Goal: Transaction & Acquisition: Purchase product/service

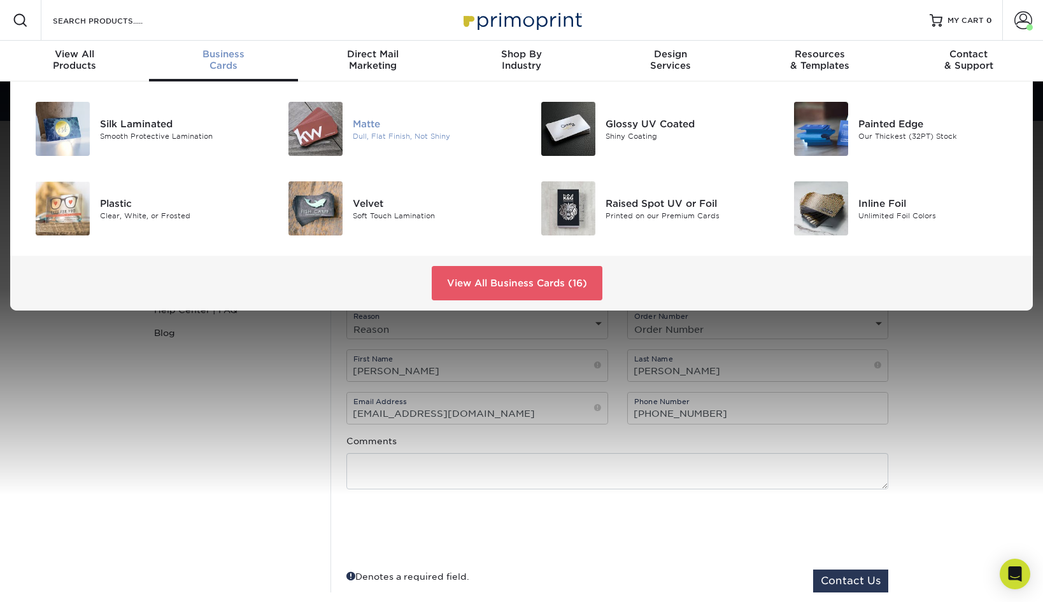
click at [322, 128] on img at bounding box center [315, 129] width 54 height 54
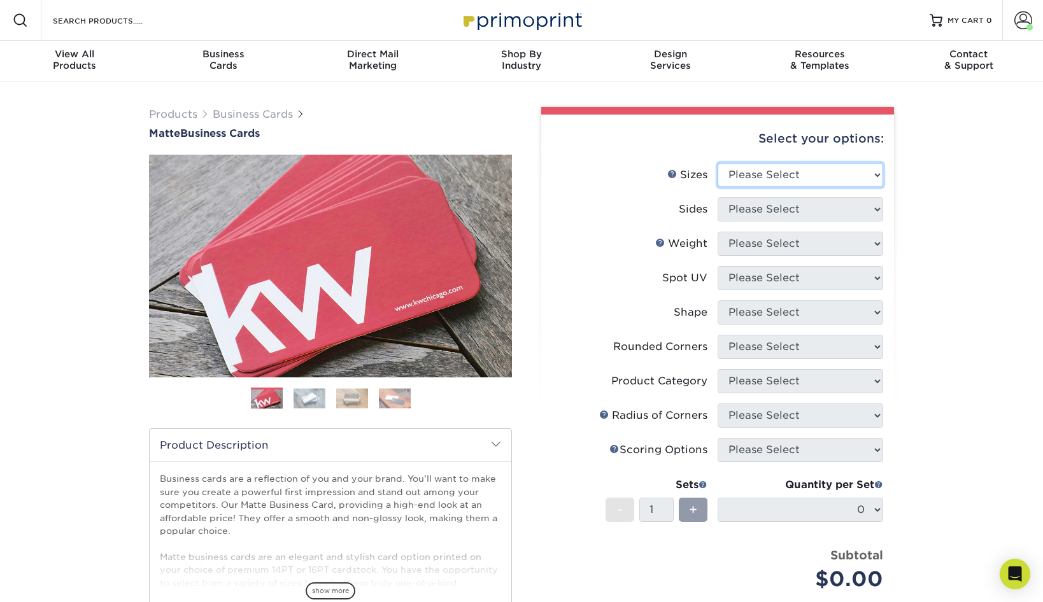
click at [874, 174] on select "Please Select 1.5" x 3.5" - Mini 1.75" x 3.5" - Mini 2" x 2" - Square 2" x 3" -…" at bounding box center [801, 175] width 166 height 24
select select "2.00x3.50"
click at [718, 163] on select "Please Select 1.5" x 3.5" - Mini 1.75" x 3.5" - Mini 2" x 2" - Square 2" x 3" -…" at bounding box center [801, 175] width 166 height 24
click at [878, 210] on select "Please Select Print Both Sides Print Front Only" at bounding box center [801, 209] width 166 height 24
select select "13abbda7-1d64-4f25-8bb2-c179b224825d"
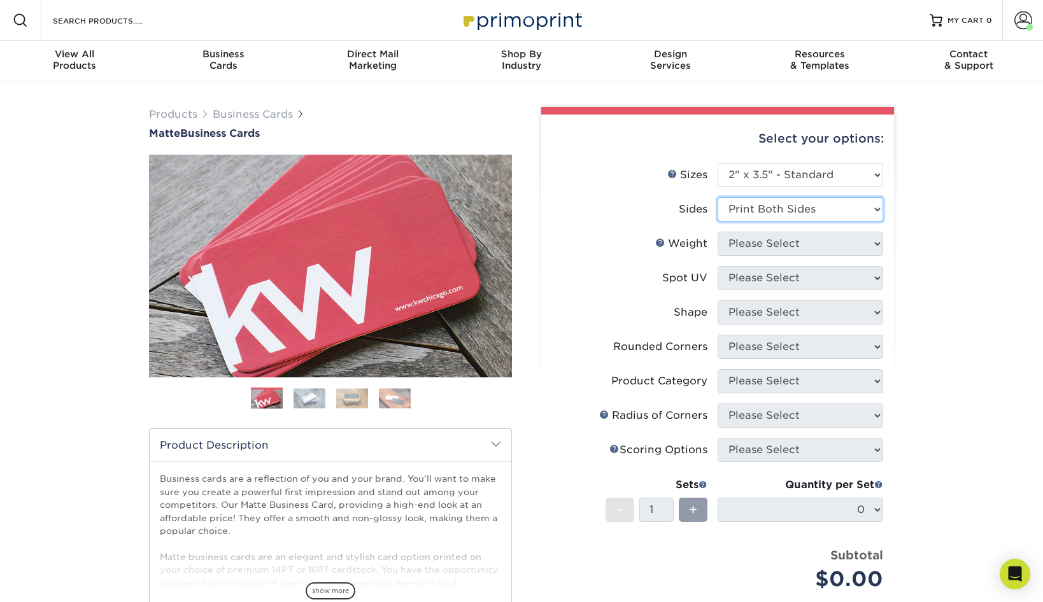
click at [718, 197] on select "Please Select Print Both Sides Print Front Only" at bounding box center [801, 209] width 166 height 24
click at [878, 241] on select "Please Select 16PT 14PT" at bounding box center [801, 244] width 166 height 24
select select "14PT"
click at [718, 232] on select "Please Select 16PT 14PT" at bounding box center [801, 244] width 166 height 24
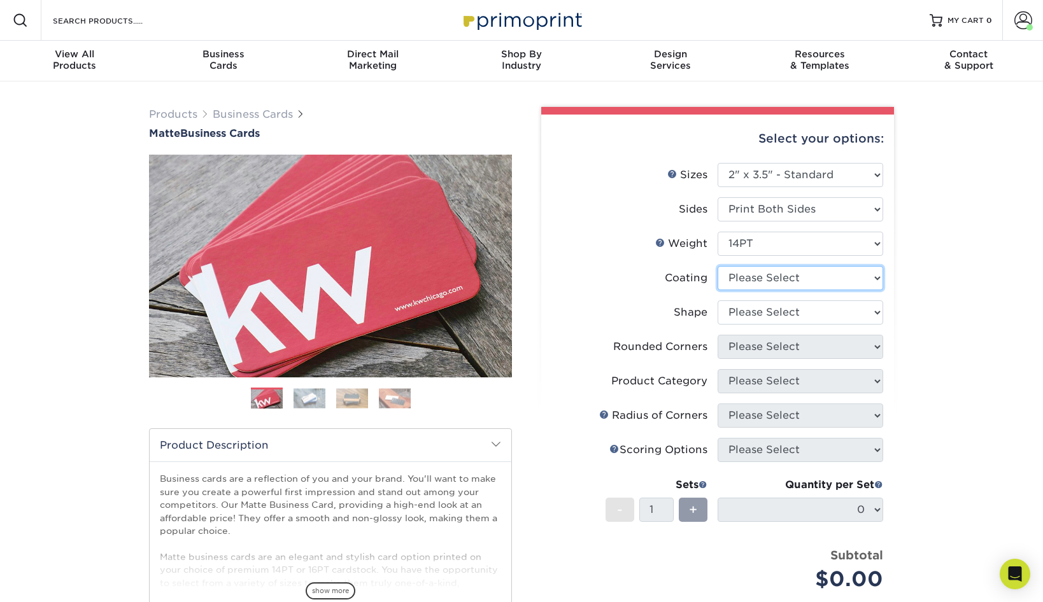
click at [876, 280] on select at bounding box center [801, 278] width 166 height 24
select select "121bb7b5-3b4d-429f-bd8d-bbf80e953313"
click at [718, 266] on select at bounding box center [801, 278] width 166 height 24
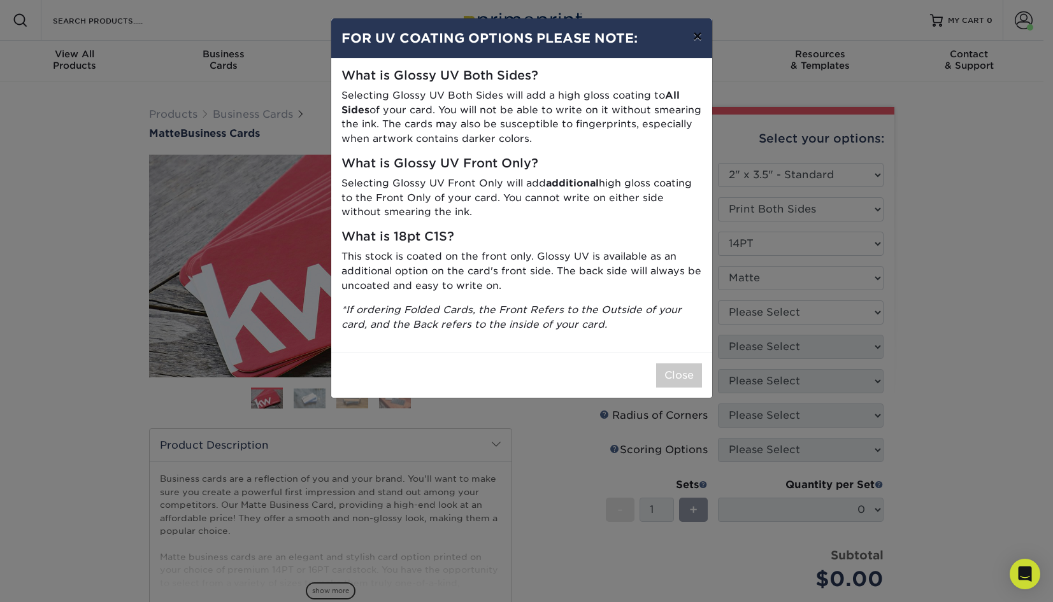
click at [697, 34] on button "×" at bounding box center [697, 36] width 29 height 36
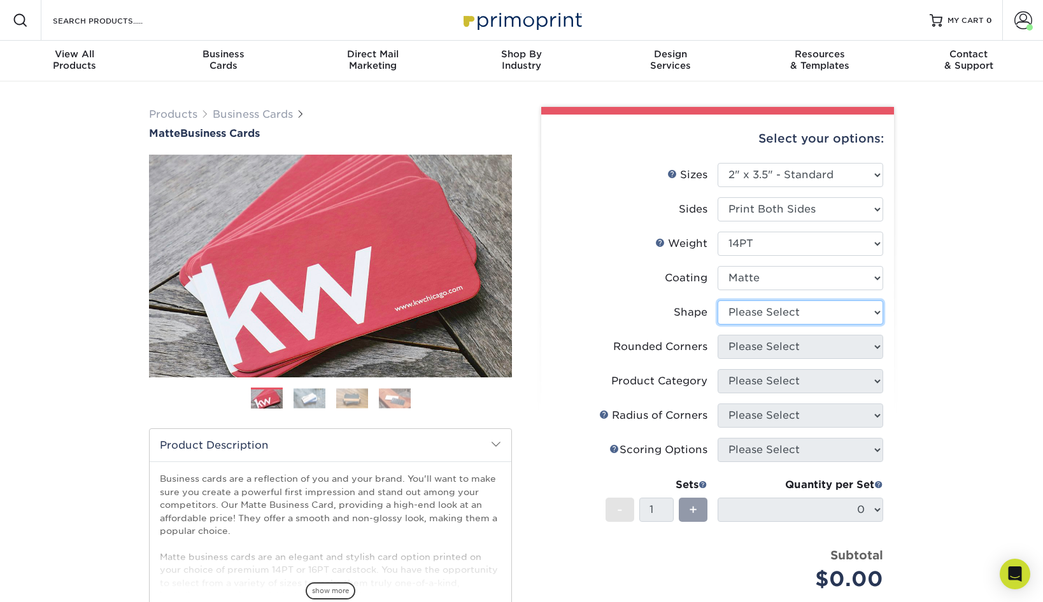
click at [879, 312] on select "Please Select Standard" at bounding box center [801, 313] width 166 height 24
select select "standard"
click at [718, 301] on select "Please Select Standard" at bounding box center [801, 313] width 166 height 24
click at [878, 347] on select "Please Select Yes - Round 2 Corners Yes - Round 4 Corners No" at bounding box center [801, 347] width 166 height 24
select select "0"
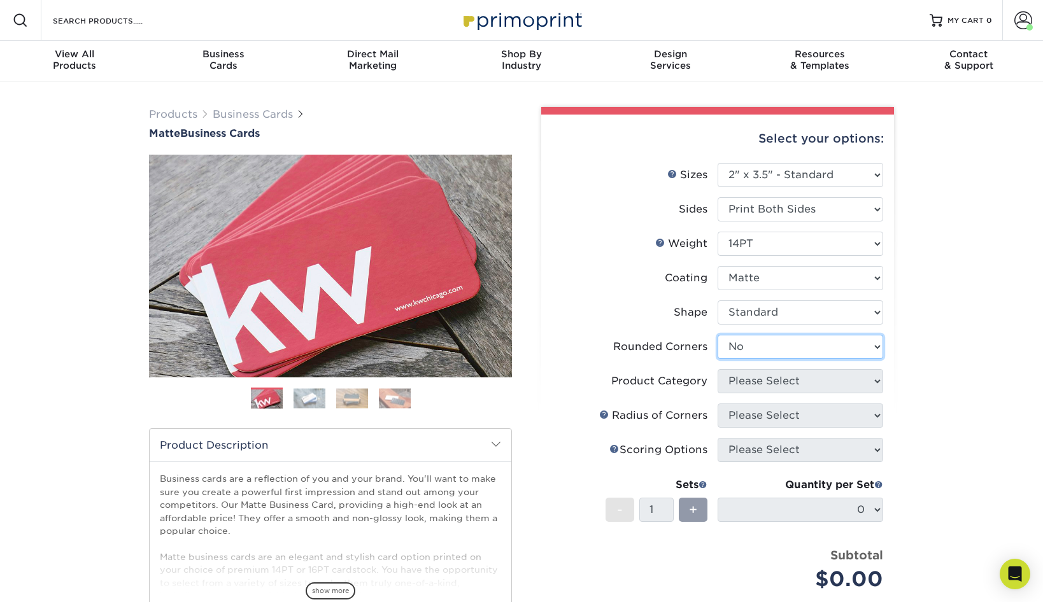
click at [718, 335] on select "Please Select Yes - Round 2 Corners Yes - Round 4 Corners No" at bounding box center [801, 347] width 166 height 24
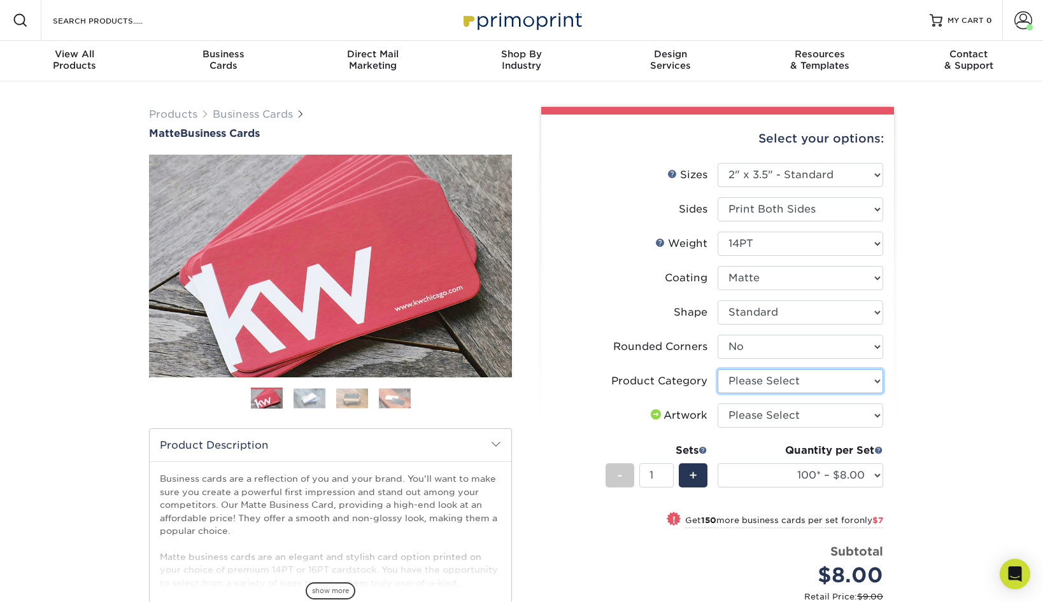
click at [876, 378] on select "Please Select Business Cards" at bounding box center [801, 381] width 166 height 24
select select "3b5148f1-0588-4f88-a218-97bcfdce65c1"
click at [718, 369] on select "Please Select Business Cards" at bounding box center [801, 381] width 166 height 24
click at [877, 418] on select "Please Select I will upload files I need a design - $100" at bounding box center [801, 416] width 166 height 24
select select "upload"
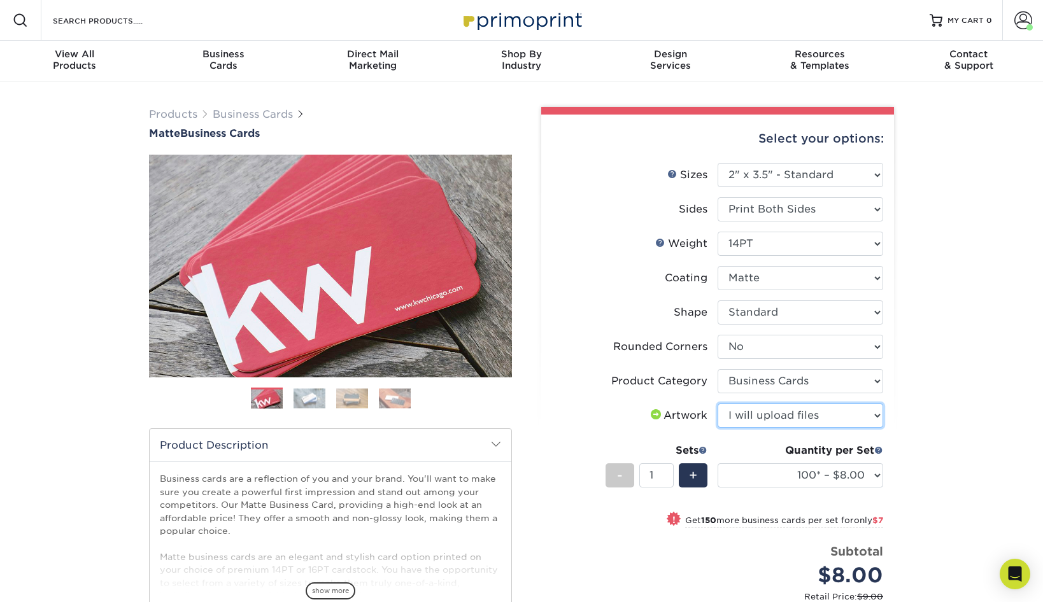
click at [718, 404] on select "Please Select I will upload files I need a design - $100" at bounding box center [801, 416] width 166 height 24
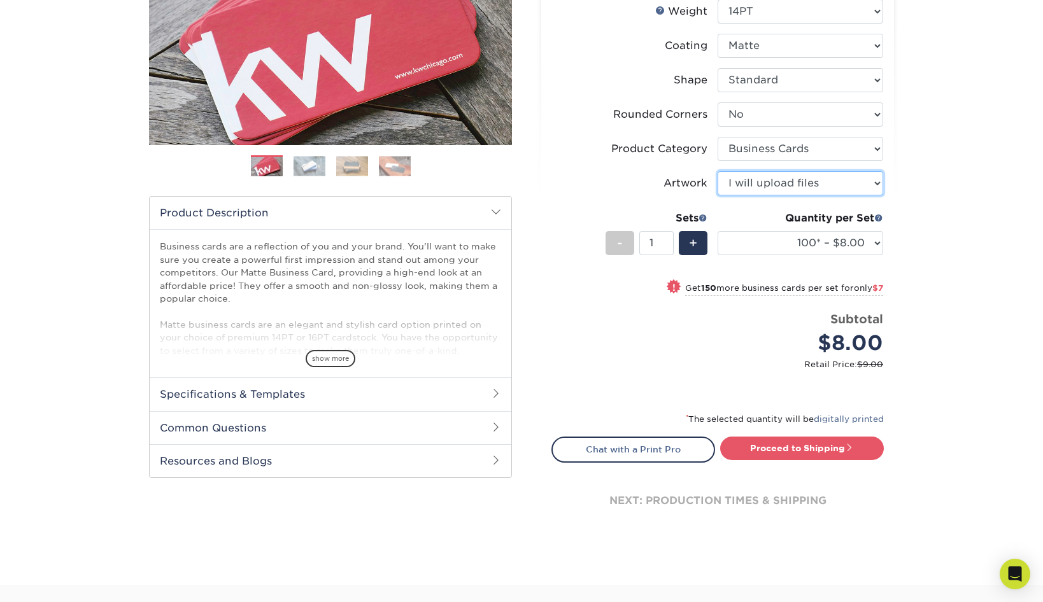
scroll to position [255, 0]
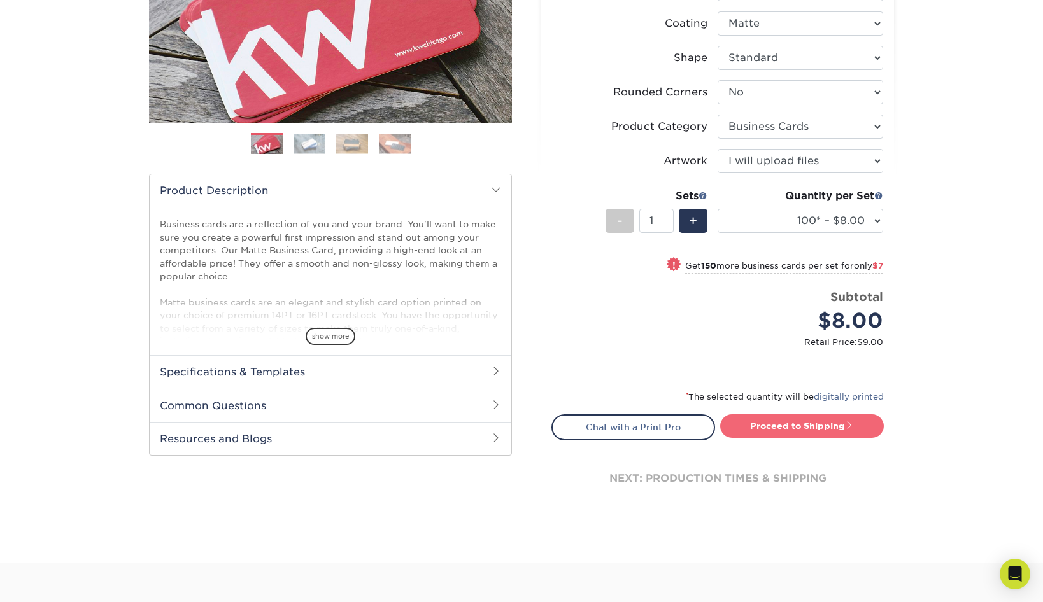
click at [819, 426] on link "Proceed to Shipping" at bounding box center [802, 426] width 164 height 23
type input "Set 1"
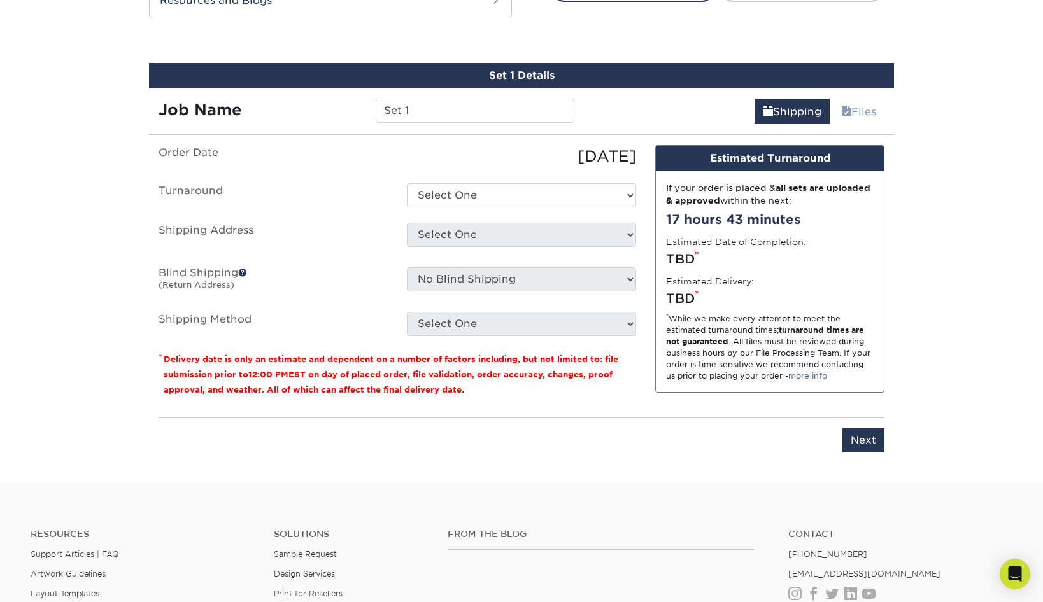
scroll to position [704, 0]
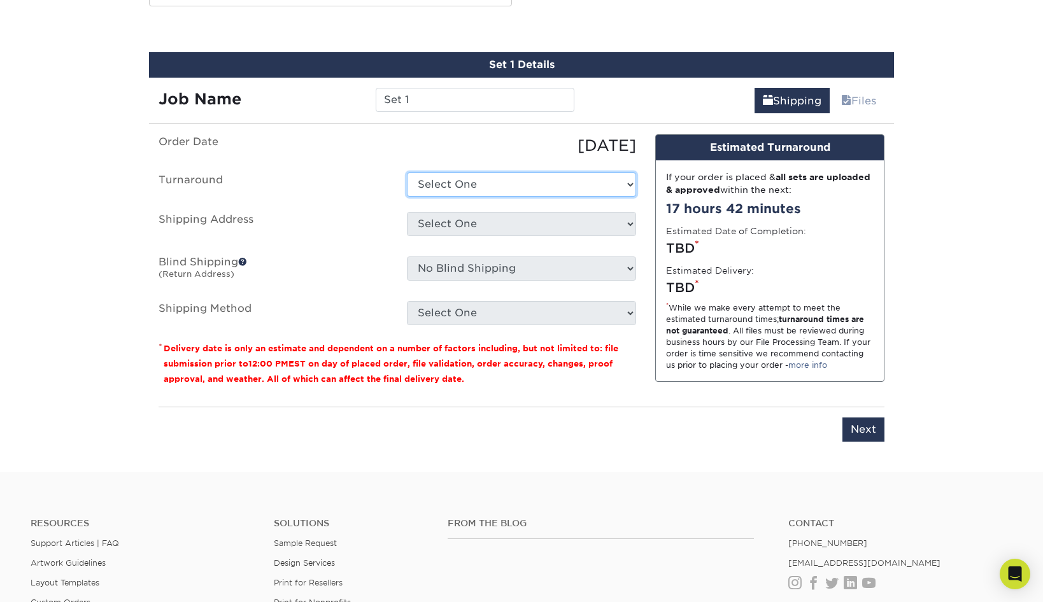
click at [629, 182] on select "Select One 2-4 Business Days 2 Day Next Business Day" at bounding box center [521, 185] width 229 height 24
select select "e6dc3f44-811f-4023-acdf-8cd9144995fc"
click at [407, 173] on select "Select One 2-4 Business Days 2 Day Next Business Day" at bounding box center [521, 185] width 229 height 24
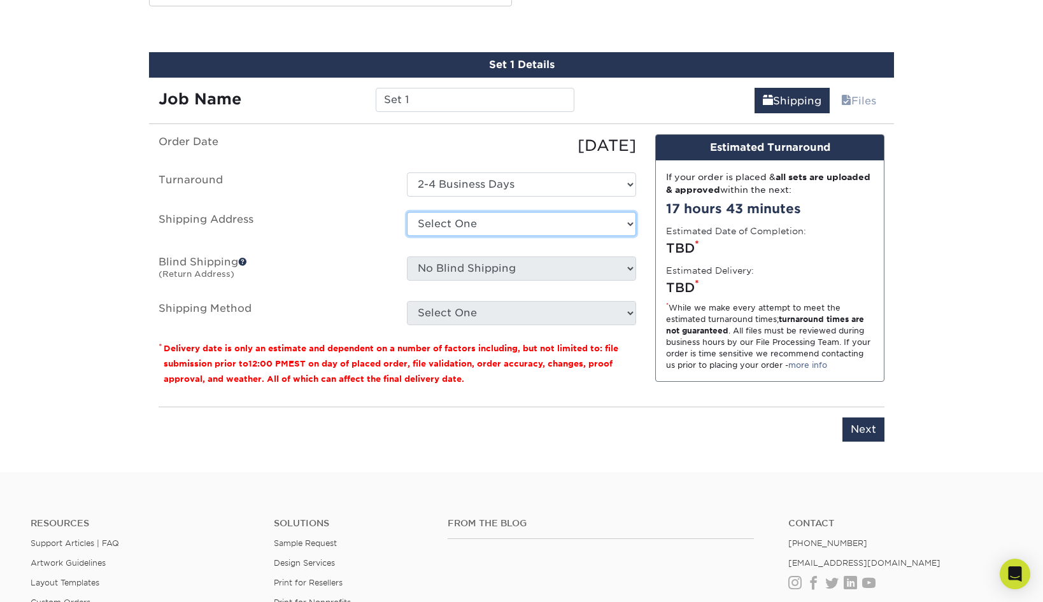
click at [628, 222] on select "Select One Hospice of Redmond + Add New Address" at bounding box center [521, 224] width 229 height 24
select select "158000"
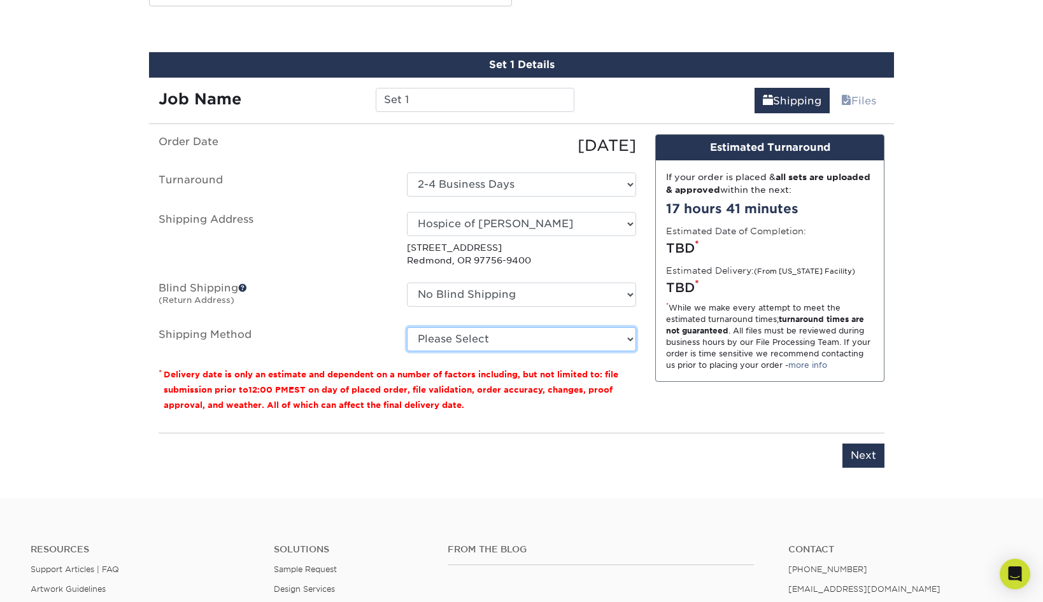
click at [632, 334] on select "Please Select Ground Shipping (+$7.84) 3 Day Shipping Service (+$18.68) 2 Day A…" at bounding box center [521, 339] width 229 height 24
select select "03"
click at [407, 327] on select "Please Select Ground Shipping (+$7.84) 3 Day Shipping Service (+$18.68) 2 Day A…" at bounding box center [521, 339] width 229 height 24
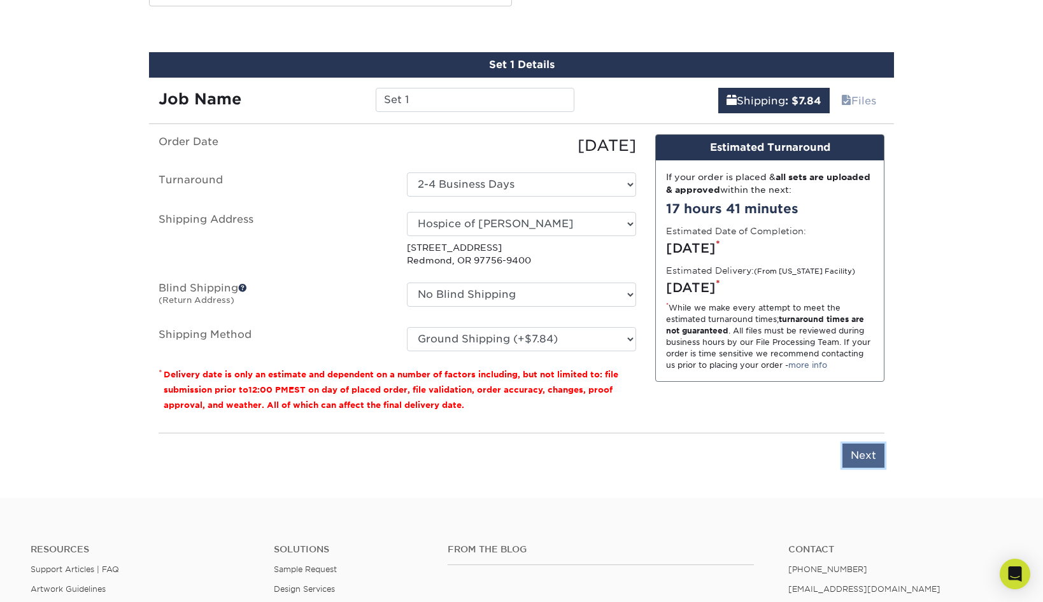
click at [859, 453] on input "Next" at bounding box center [864, 456] width 42 height 24
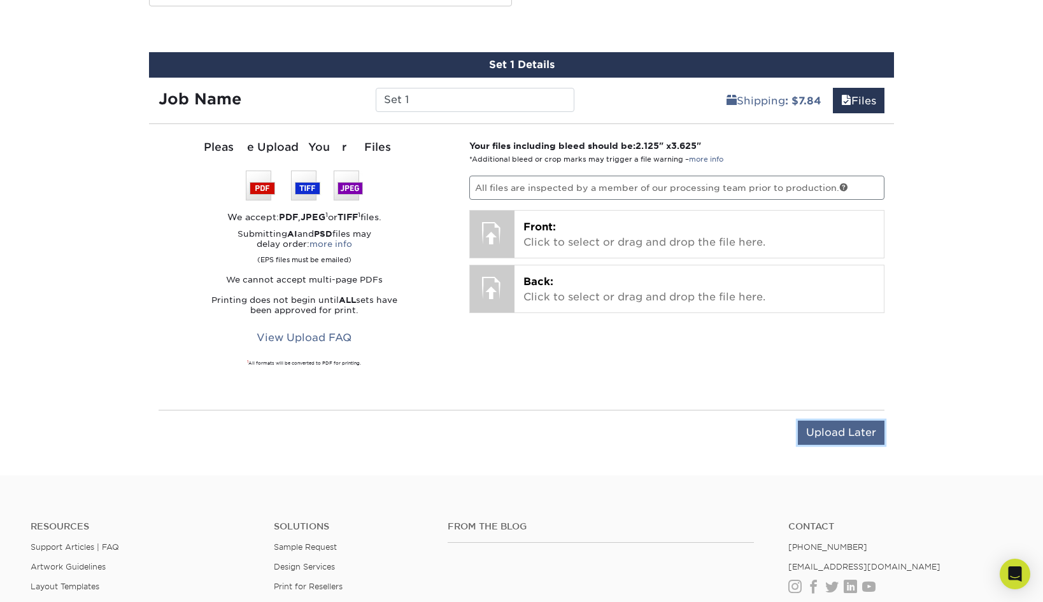
click at [851, 434] on input "Upload Later" at bounding box center [841, 433] width 87 height 24
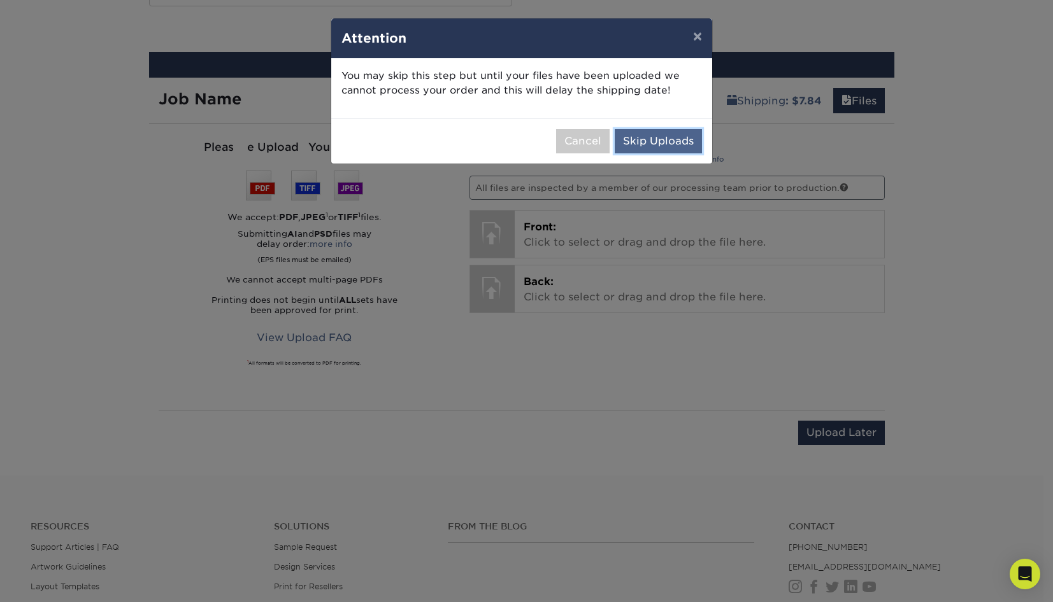
click at [651, 141] on button "Skip Uploads" at bounding box center [658, 141] width 87 height 24
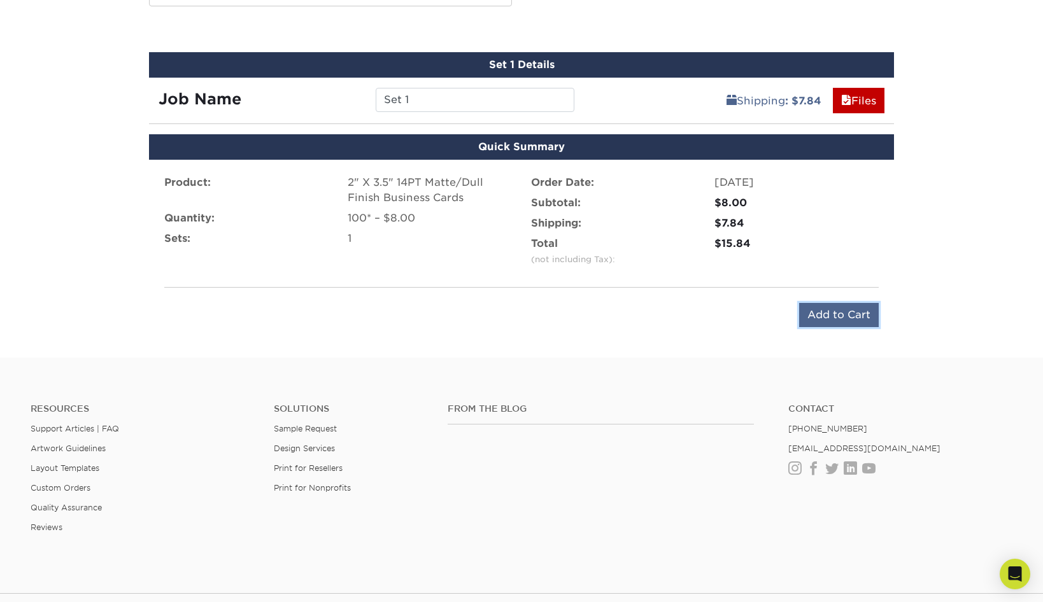
click at [834, 310] on input "Add to Cart" at bounding box center [839, 315] width 80 height 24
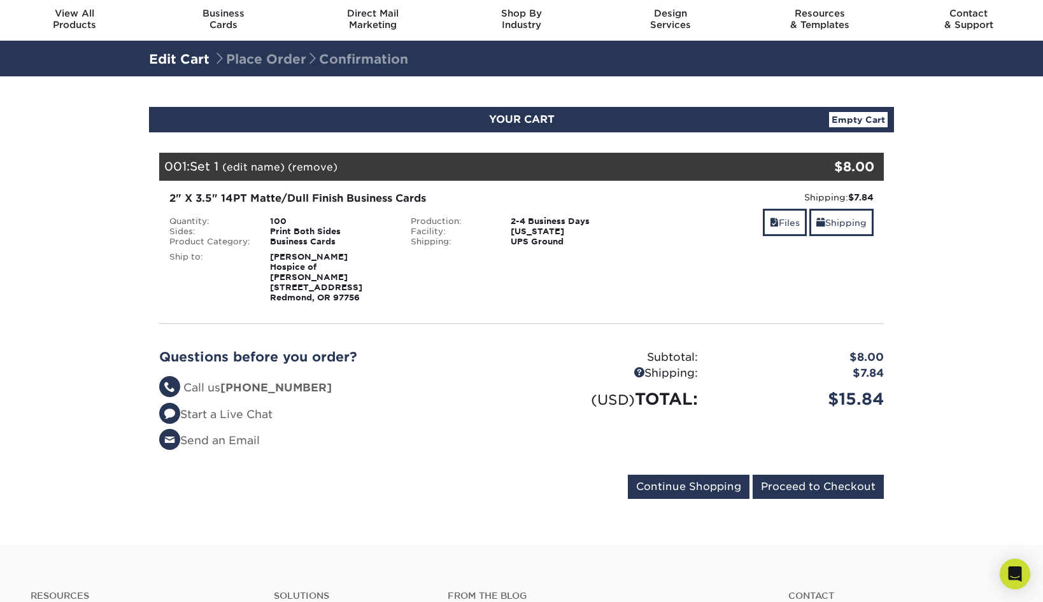
scroll to position [64, 0]
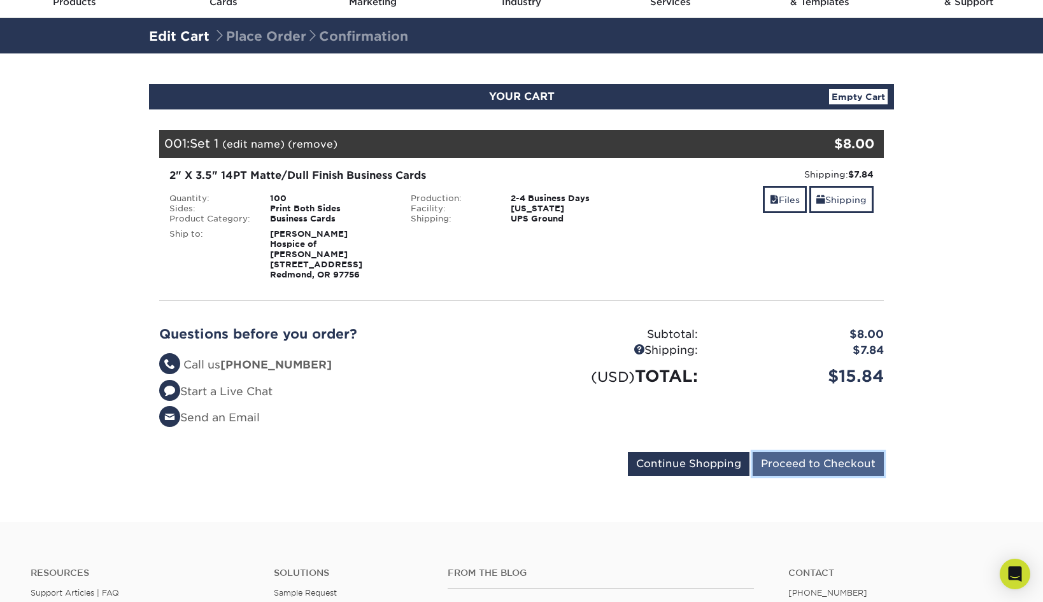
click at [818, 455] on input "Proceed to Checkout" at bounding box center [818, 464] width 131 height 24
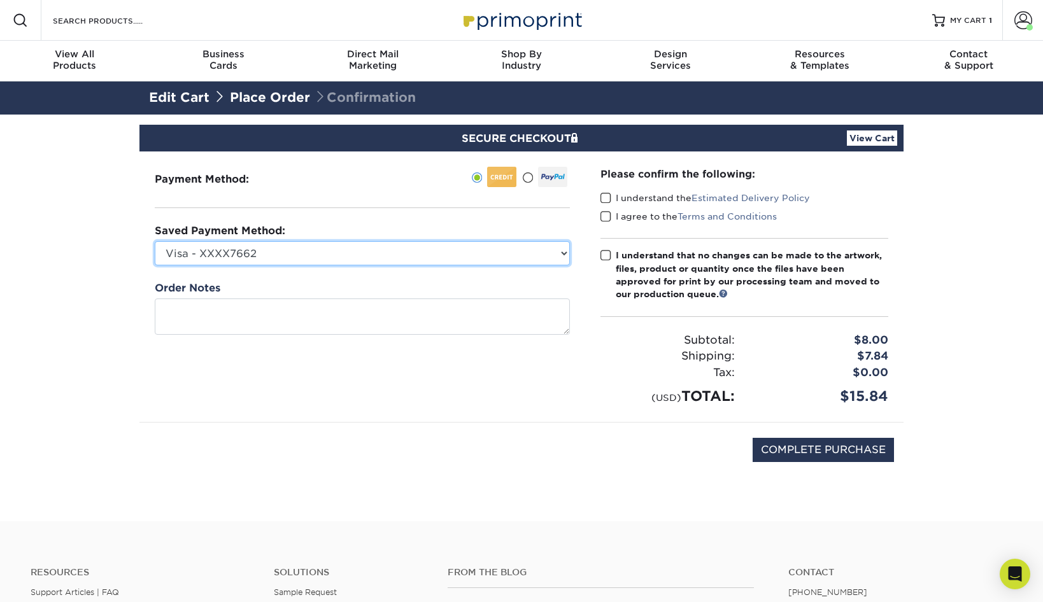
click at [567, 252] on select "Visa - XXXX7662 Visa - XXXX2279 Visa - XXXX6291 Visa - XXXX1740 New Credit Card" at bounding box center [362, 253] width 415 height 24
select select "73550"
click at [155, 241] on select "Visa - XXXX7662 Visa - XXXX2279 Visa - XXXX6291 Visa - XXXX1740 New Credit Card" at bounding box center [362, 253] width 415 height 24
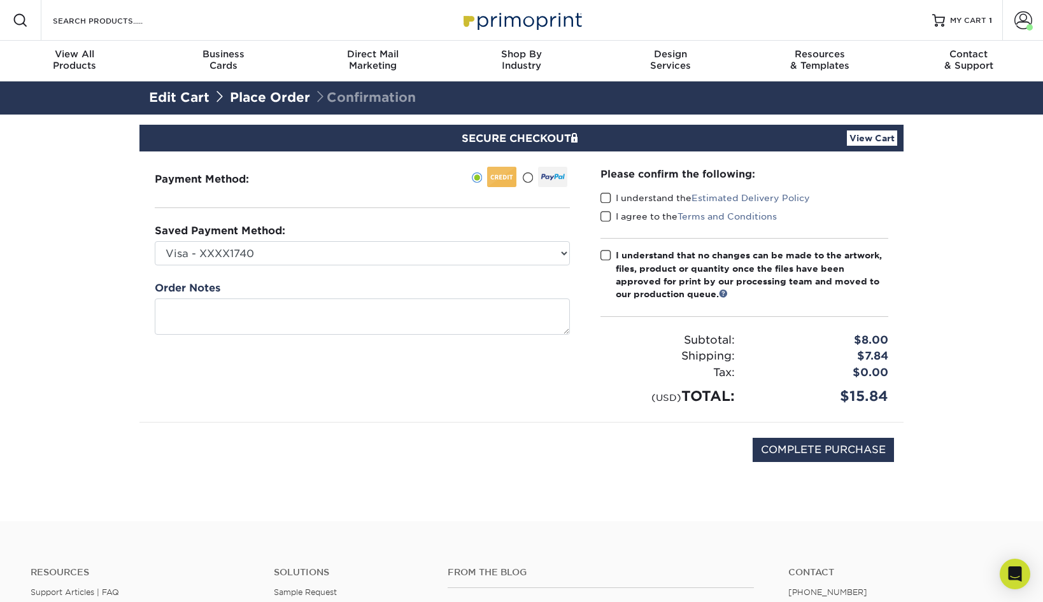
click at [605, 198] on span at bounding box center [606, 198] width 11 height 12
click at [0, 0] on input "I understand the Estimated Delivery Policy" at bounding box center [0, 0] width 0 height 0
click at [606, 211] on span at bounding box center [606, 217] width 11 height 12
click at [0, 0] on input "I agree to the Terms and Conditions" at bounding box center [0, 0] width 0 height 0
click at [608, 255] on span at bounding box center [606, 256] width 11 height 12
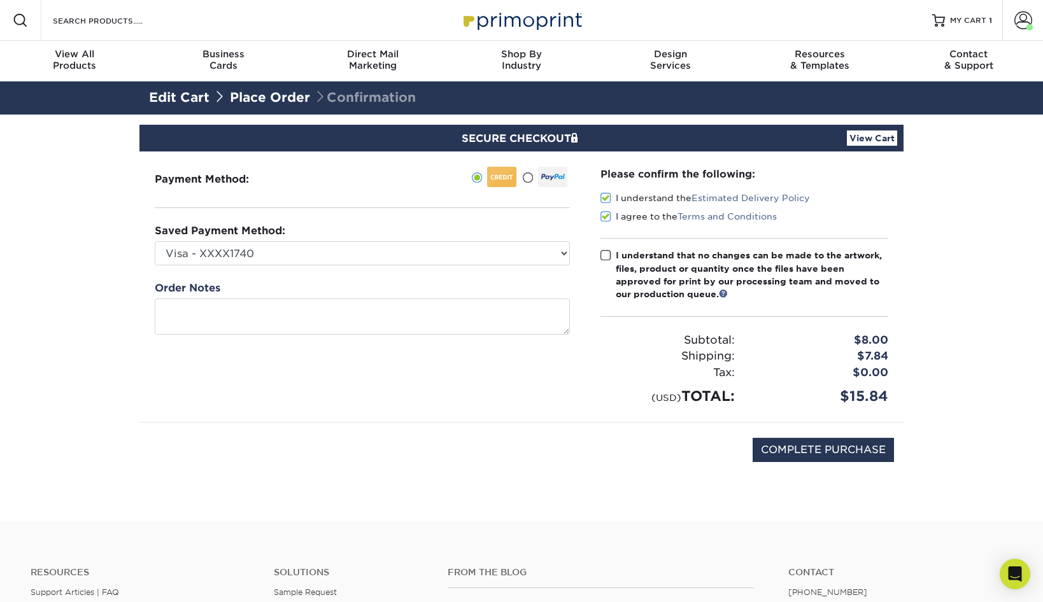
click at [0, 0] on input "I understand that no changes can be made to the artwork, files, product or quan…" at bounding box center [0, 0] width 0 height 0
click at [829, 446] on input "COMPLETE PURCHASE" at bounding box center [823, 450] width 141 height 24
type input "PROCESSING, PLEASE WAIT..."
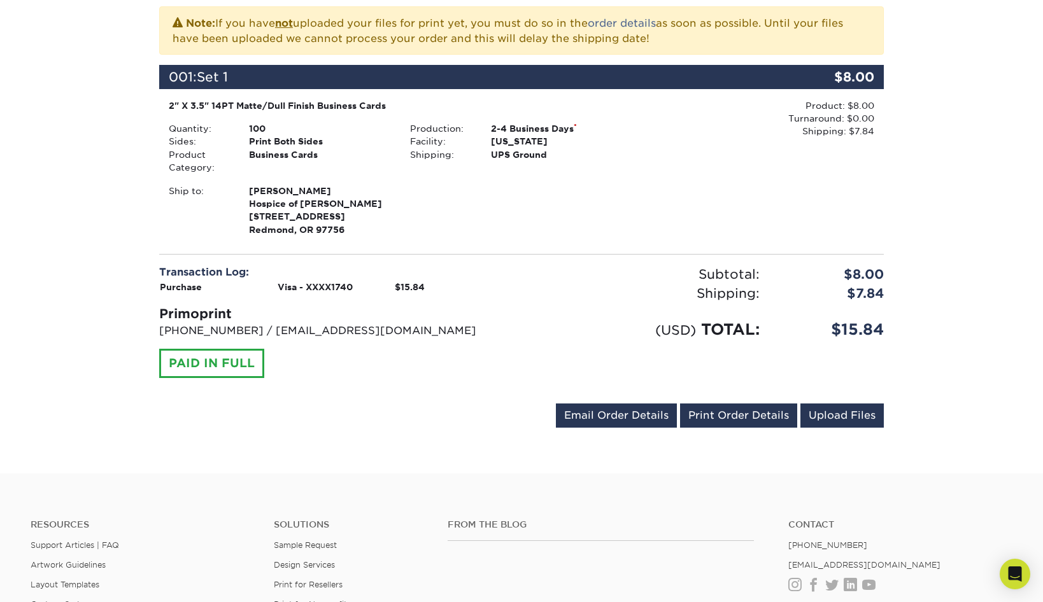
scroll to position [318, 0]
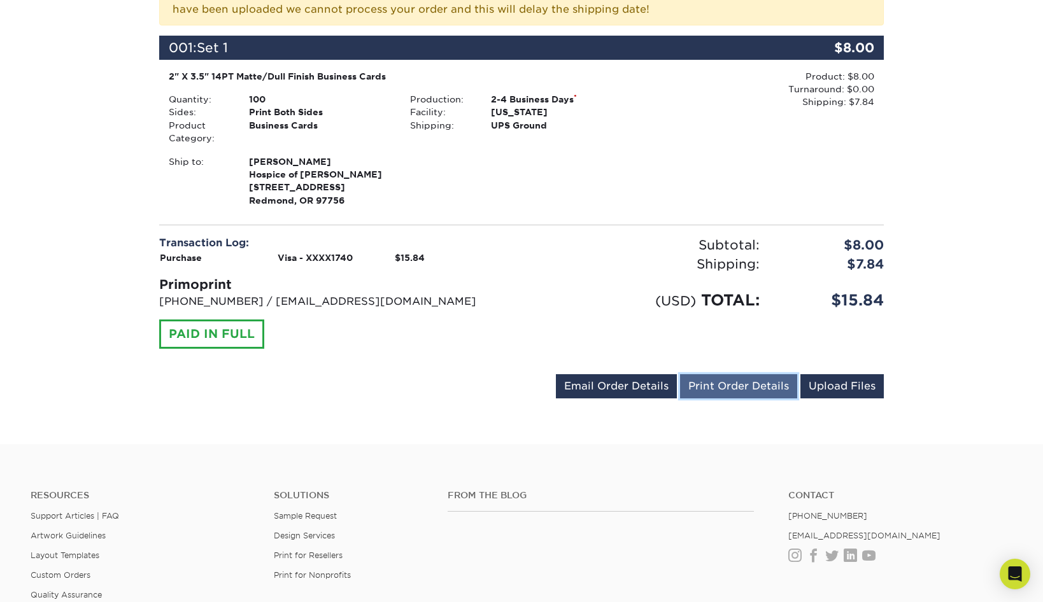
click at [716, 381] on link "Print Order Details" at bounding box center [738, 386] width 117 height 24
click at [722, 382] on link "Print Order Details" at bounding box center [738, 386] width 117 height 24
